Goal: Task Accomplishment & Management: Use online tool/utility

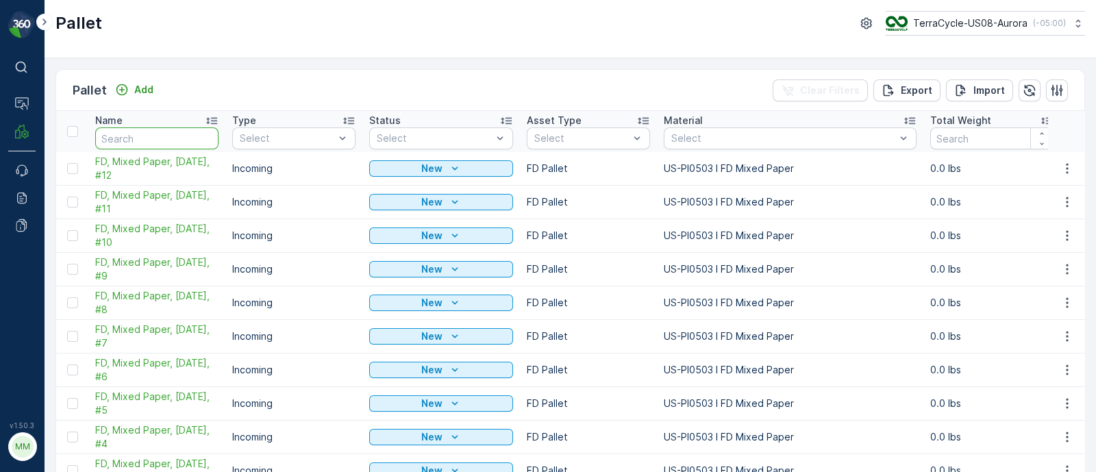
click at [168, 134] on input "text" at bounding box center [156, 138] width 123 height 22
type input "7836"
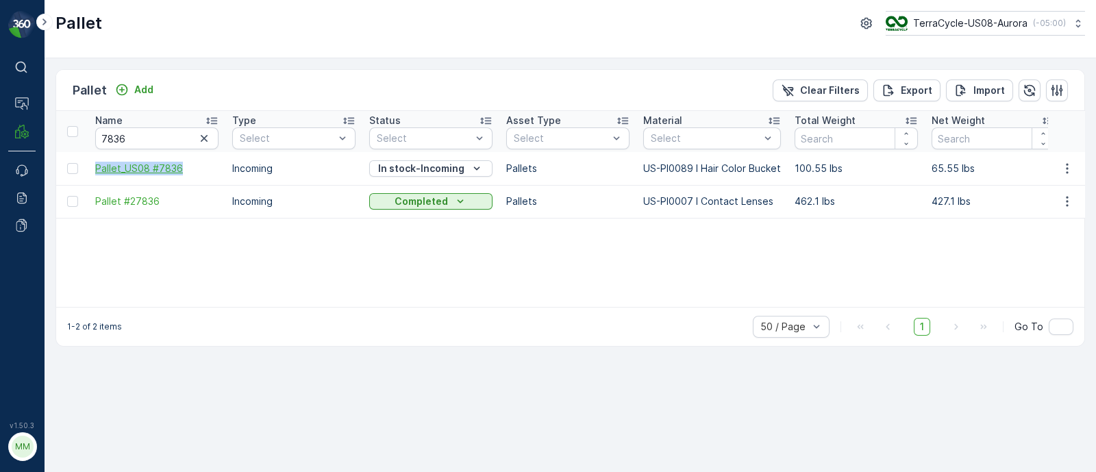
drag, startPoint x: 88, startPoint y: 168, endPoint x: 196, endPoint y: 162, distance: 107.7
click at [196, 162] on td "Pallet_US08 #7836" at bounding box center [156, 168] width 137 height 33
copy span "Pallet_US08 #7836"
click at [202, 162] on span "Pallet_US08 #7836" at bounding box center [156, 169] width 123 height 14
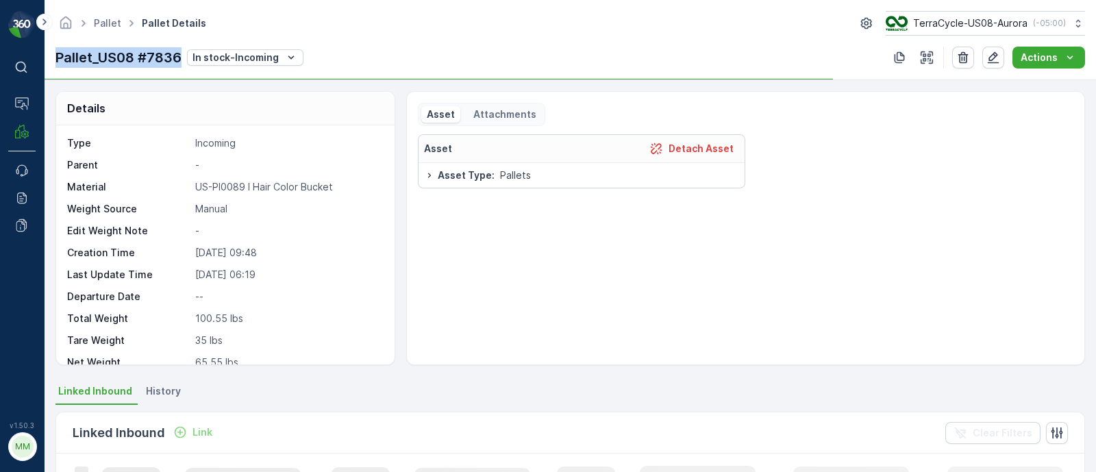
drag, startPoint x: 53, startPoint y: 57, endPoint x: 182, endPoint y: 64, distance: 129.0
click at [182, 64] on div "Pallet Pallet Details TerraCycle-US08-Aurora ( -05:00 ) Pallet_US08 #7836 In st…" at bounding box center [570, 40] width 1051 height 80
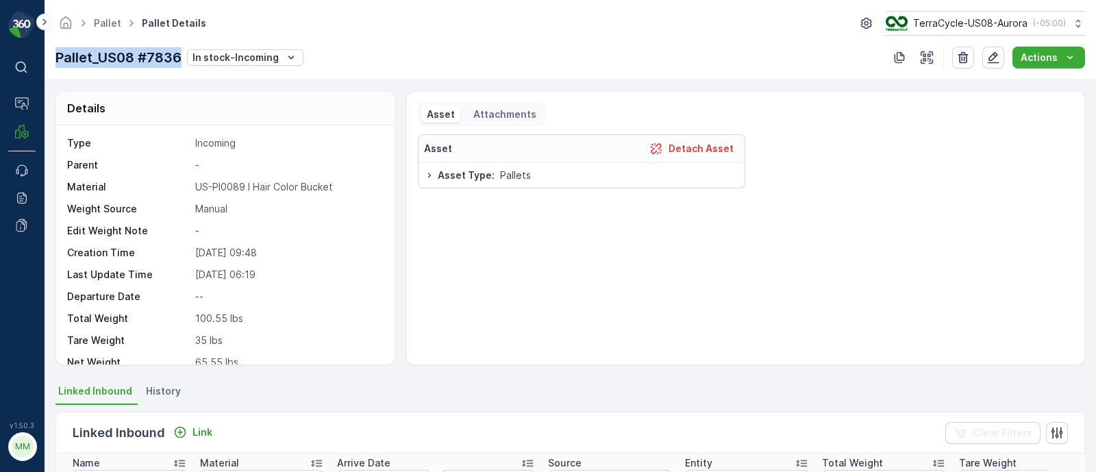
copy p "Pallet_US08 #7836"
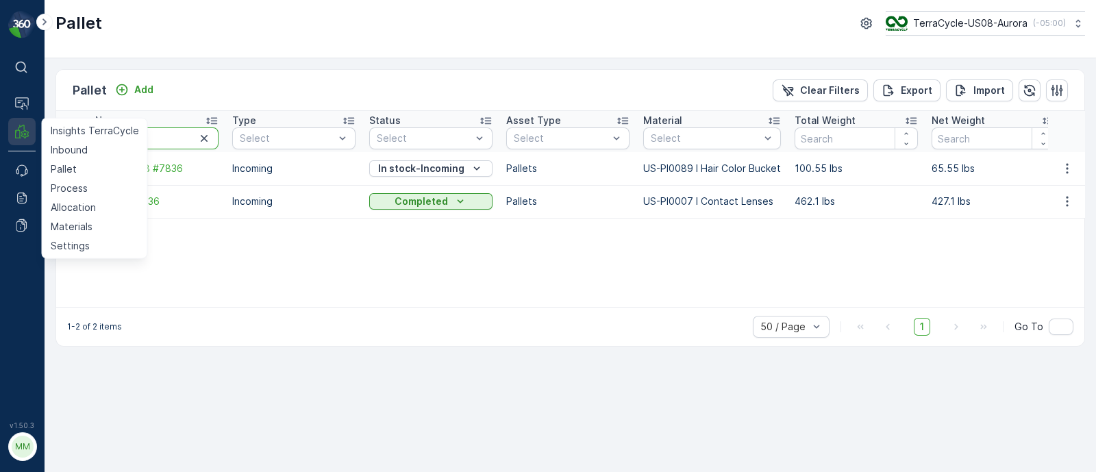
drag, startPoint x: 129, startPoint y: 137, endPoint x: 34, endPoint y: 136, distance: 95.2
click at [34, 136] on div "⌘B Operations MRF Insights TerraCycle Inbound Pallet Process Allocation Materia…" at bounding box center [548, 236] width 1096 height 472
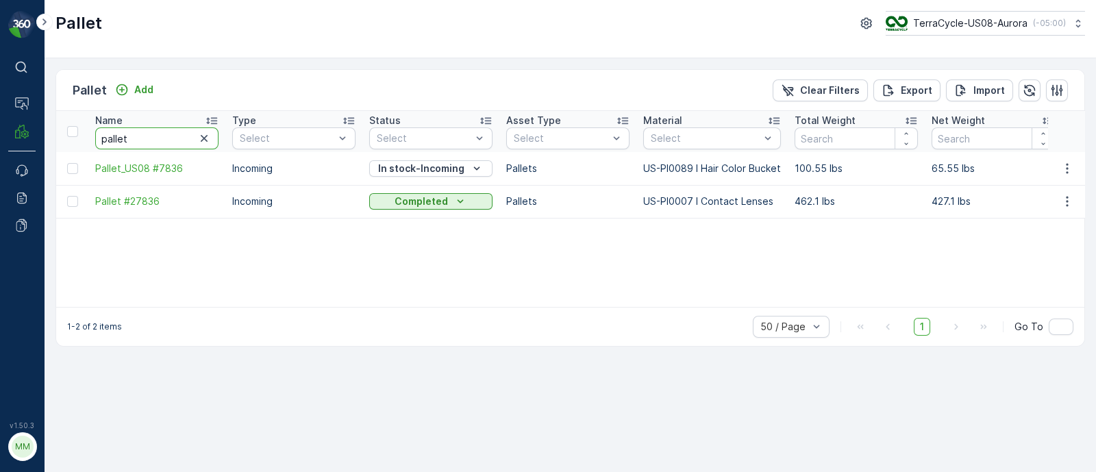
type input "pallet"
drag, startPoint x: 154, startPoint y: 135, endPoint x: 55, endPoint y: 135, distance: 98.6
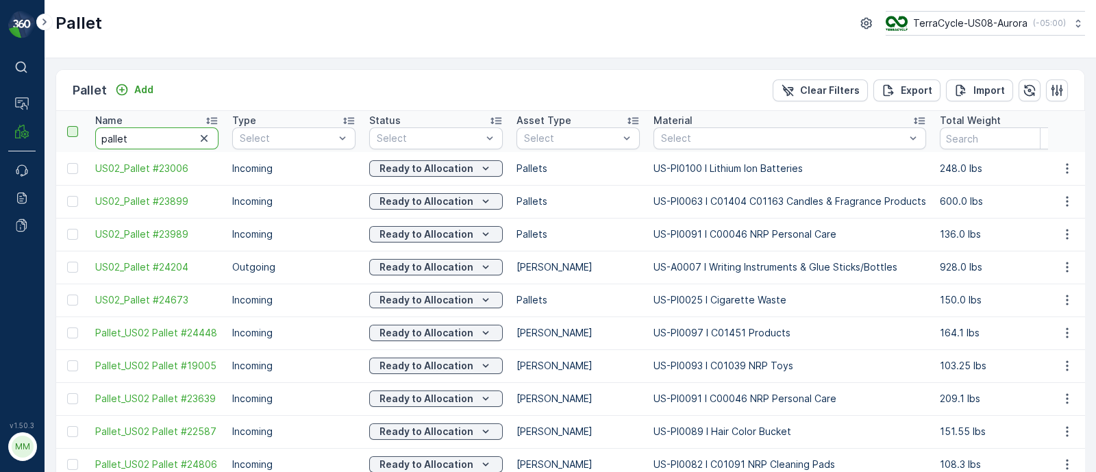
drag, startPoint x: 145, startPoint y: 130, endPoint x: 75, endPoint y: 131, distance: 69.9
type input "22587"
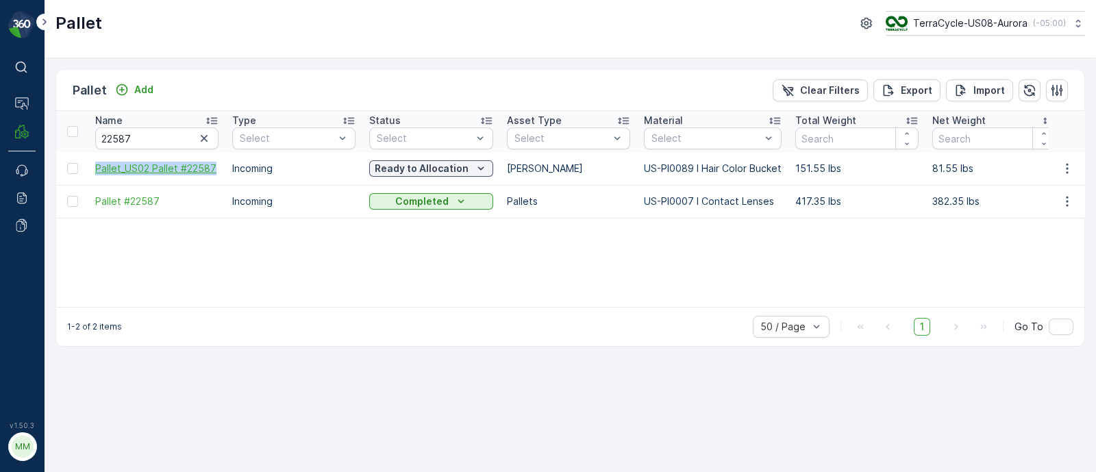
drag, startPoint x: 89, startPoint y: 166, endPoint x: 214, endPoint y: 167, distance: 125.3
click at [214, 167] on td "Pallet_US02 Pallet #22587" at bounding box center [156, 168] width 137 height 33
copy span "Pallet_US02 Pallet #22587"
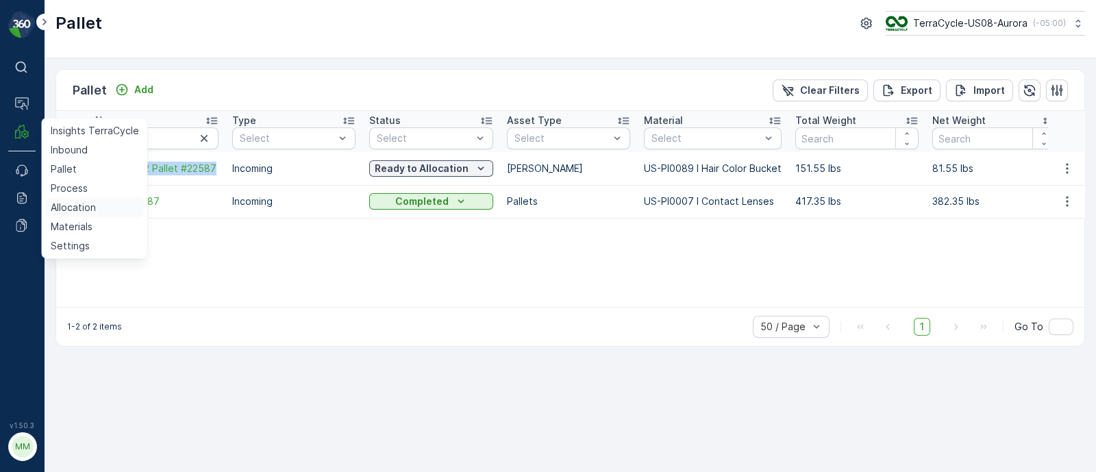
click at [79, 202] on p "Allocation" at bounding box center [73, 208] width 45 height 14
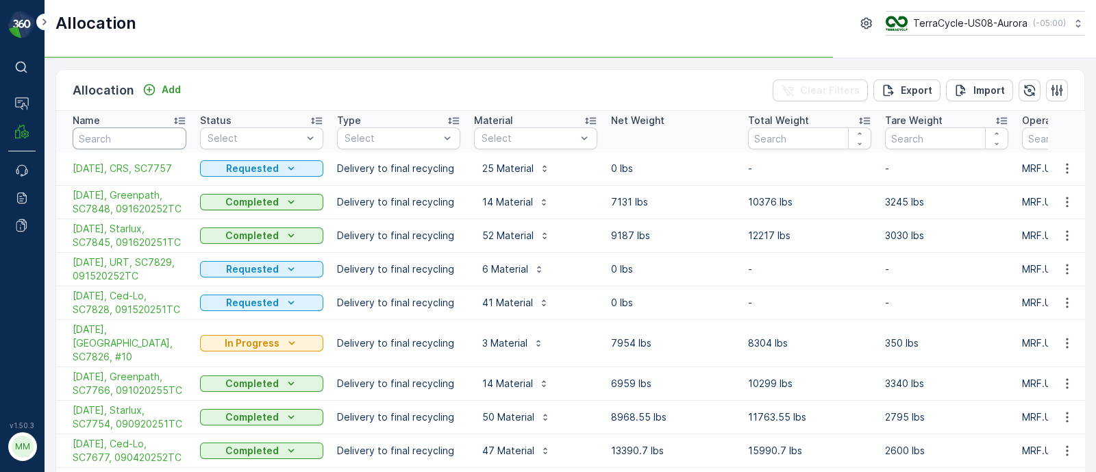
click at [125, 138] on input "text" at bounding box center [130, 138] width 114 height 22
type input "ase"
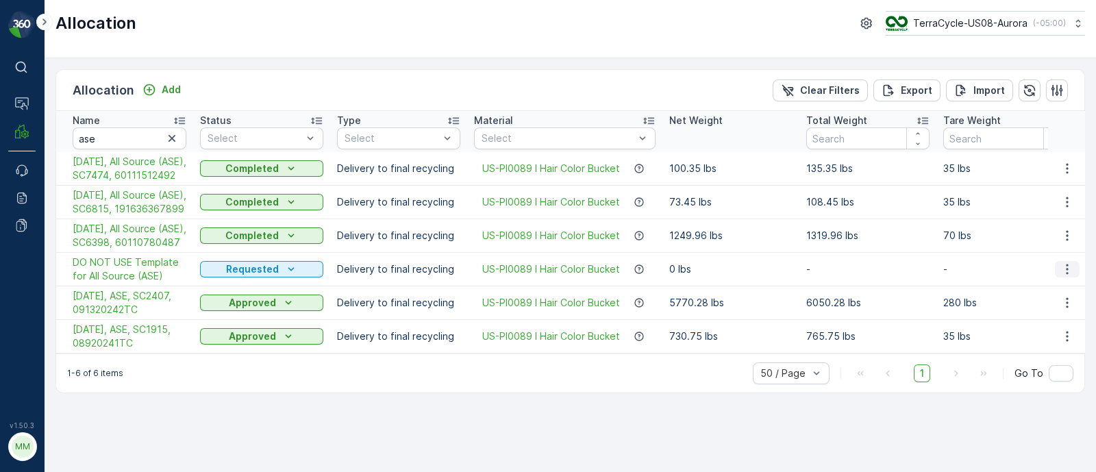
click at [1068, 276] on icon "button" at bounding box center [1067, 269] width 14 height 14
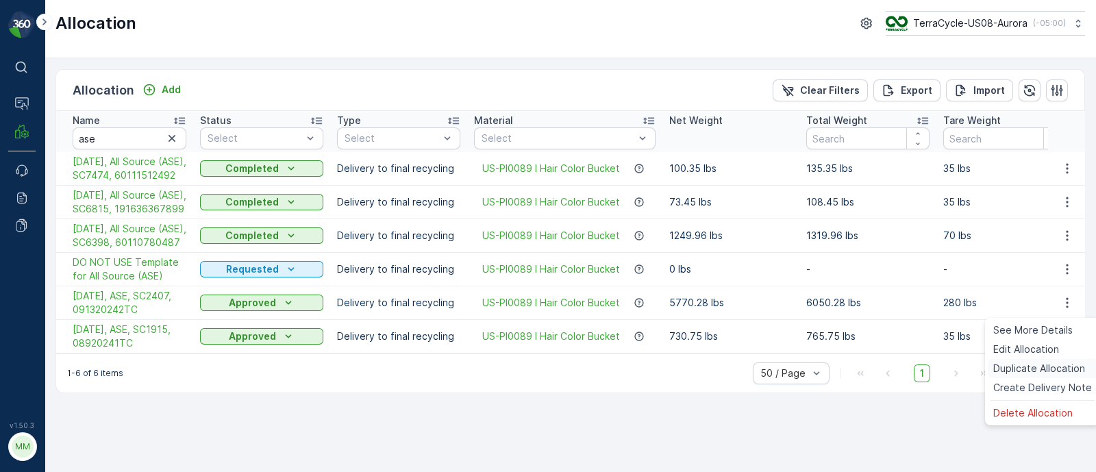
click at [1029, 362] on span "Duplicate Allocation" at bounding box center [1039, 369] width 92 height 14
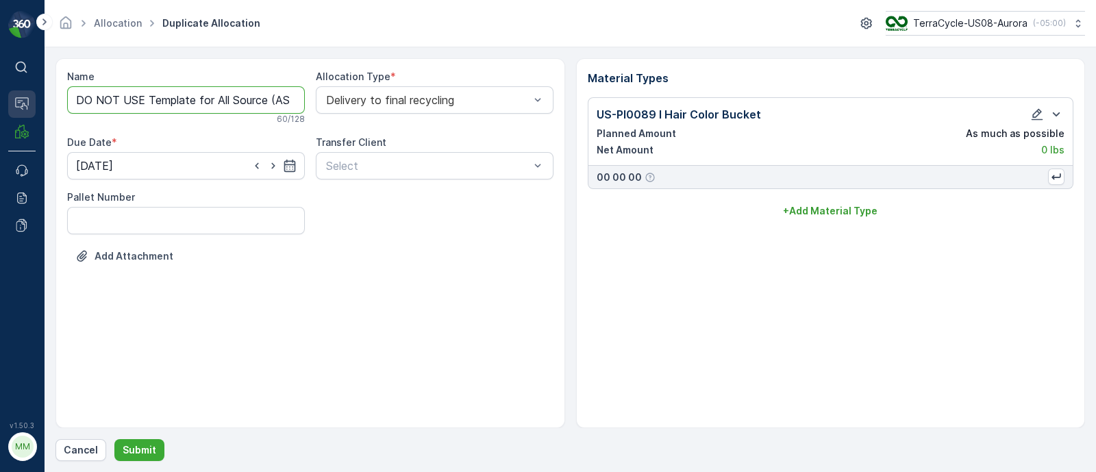
drag, startPoint x: 213, startPoint y: 97, endPoint x: 25, endPoint y: 90, distance: 188.5
click at [25, 90] on div "⌘B Operations MRF Events Reports Documents v 1.50.3 MM MRF.US08 Allocation Dupl…" at bounding box center [548, 236] width 1096 height 472
drag, startPoint x: 212, startPoint y: 98, endPoint x: 469, endPoint y: 116, distance: 258.2
click at [469, 116] on div "Name [DATE], All Source (ASE) Copy #1758297346919 This name is available 46 / 1…" at bounding box center [310, 178] width 486 height 216
type input "[DATE], All Source (ASE), SC, BOL"
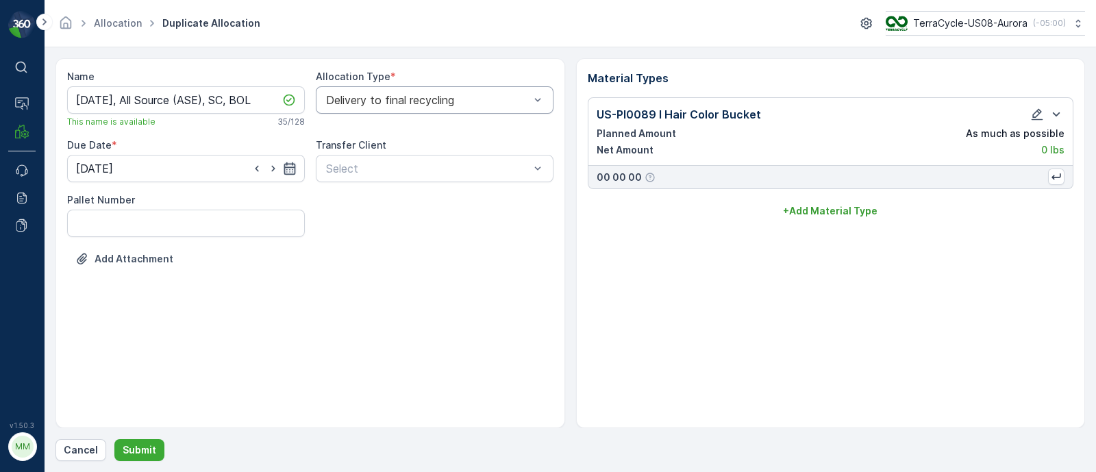
click at [286, 162] on icon "button" at bounding box center [290, 169] width 14 height 14
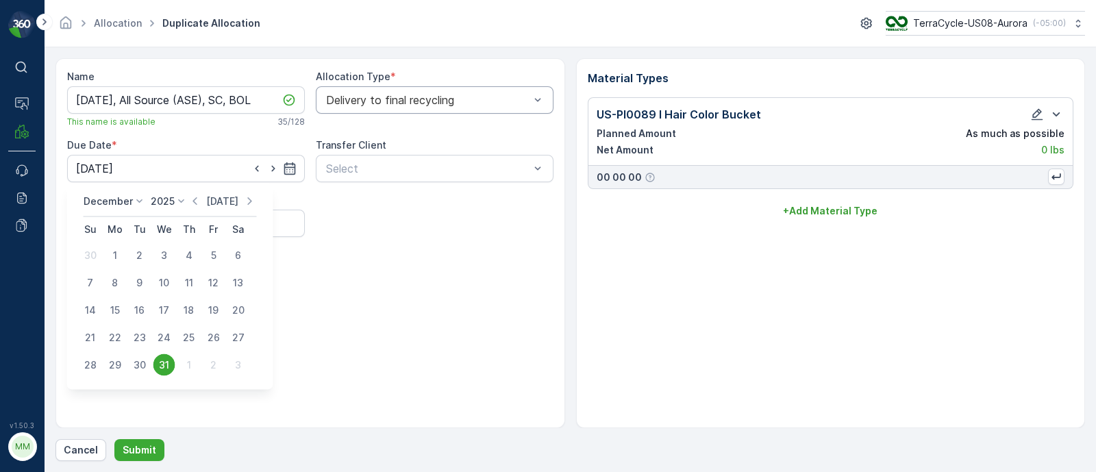
click at [218, 198] on p "[DATE]" at bounding box center [222, 202] width 32 height 14
click at [214, 200] on p "[DATE]" at bounding box center [226, 202] width 32 height 14
click at [205, 310] on div "19" at bounding box center [214, 310] width 22 height 22
type input "[DATE]"
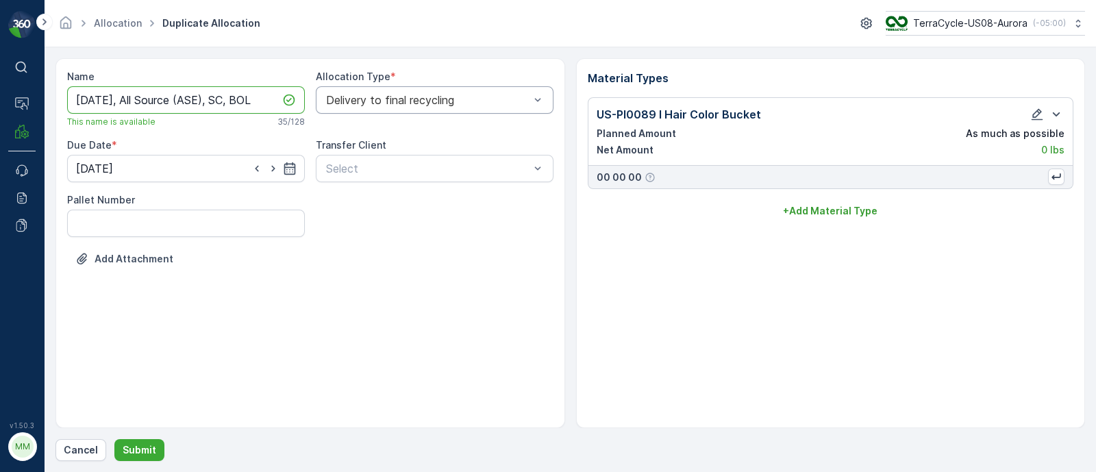
drag, startPoint x: 75, startPoint y: 97, endPoint x: 263, endPoint y: 92, distance: 188.4
click at [263, 92] on input "[DATE], All Source (ASE), SC, BOL" at bounding box center [186, 99] width 238 height 27
click at [254, 93] on input "[DATE], All Source (ASE), SC, BOL" at bounding box center [186, 99] width 238 height 27
drag, startPoint x: 77, startPoint y: 97, endPoint x: 263, endPoint y: 97, distance: 186.3
click at [263, 97] on input "[DATE], All Source (ASE), SC, BOL" at bounding box center [186, 99] width 238 height 27
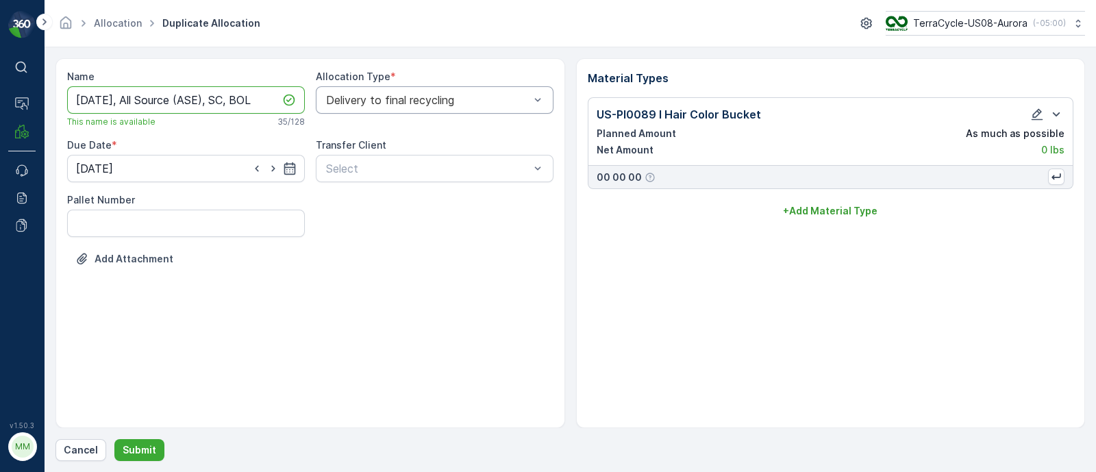
click at [228, 305] on div "Name [DATE], All Source (ASE), [GEOGRAPHIC_DATA], BOL This name is available 35…" at bounding box center [310, 243] width 510 height 370
click at [154, 447] on button "Submit" at bounding box center [139, 450] width 50 height 22
